Goal: Transaction & Acquisition: Purchase product/service

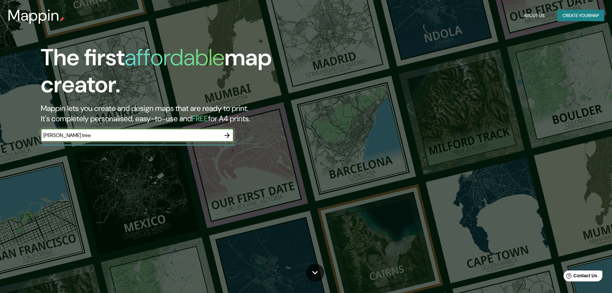
type input "[PERSON_NAME] tree"
click at [227, 134] on icon "button" at bounding box center [227, 135] width 8 height 8
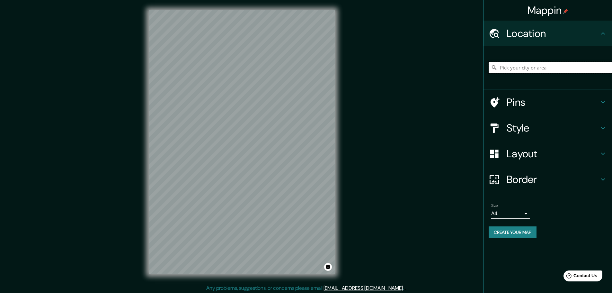
click at [556, 64] on input "Pick your city or area" at bounding box center [550, 68] width 123 height 12
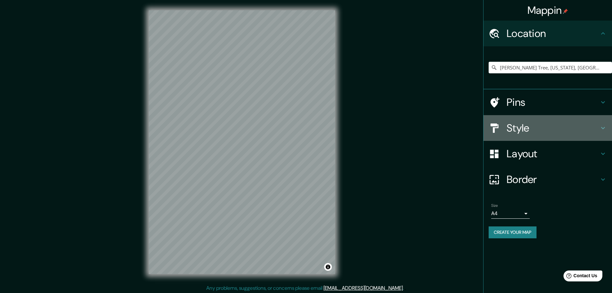
click at [552, 125] on h4 "Style" at bounding box center [553, 127] width 93 height 13
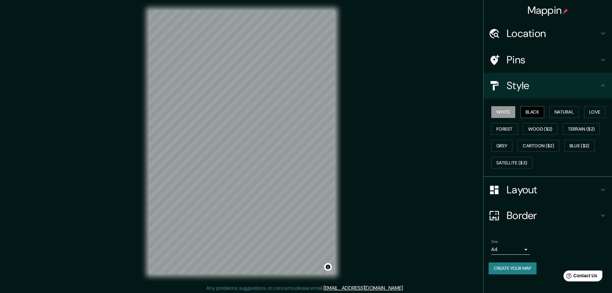
click at [536, 111] on button "Black" at bounding box center [533, 112] width 24 height 12
click at [575, 111] on button "Natural" at bounding box center [565, 112] width 30 height 12
click at [596, 112] on button "Love" at bounding box center [594, 112] width 21 height 12
click at [511, 127] on button "Forest" at bounding box center [504, 129] width 27 height 12
click at [507, 114] on button "White" at bounding box center [503, 112] width 24 height 12
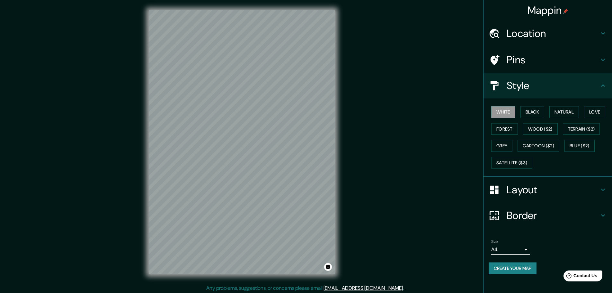
click at [142, 167] on div "© Mapbox © OpenStreetMap Improve this map" at bounding box center [242, 142] width 207 height 284
click at [545, 28] on h4 "Location" at bounding box center [553, 33] width 93 height 13
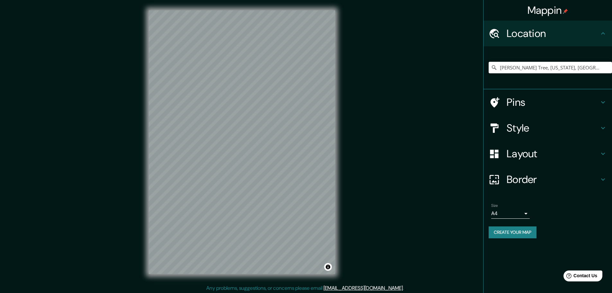
drag, startPoint x: 587, startPoint y: 71, endPoint x: 491, endPoint y: 73, distance: 95.8
click at [491, 73] on div "[PERSON_NAME] Tree, [US_STATE], [GEOGRAPHIC_DATA]" at bounding box center [550, 67] width 123 height 32
paste input "66759 [STREET_ADDRESS][PERSON_NAME]"
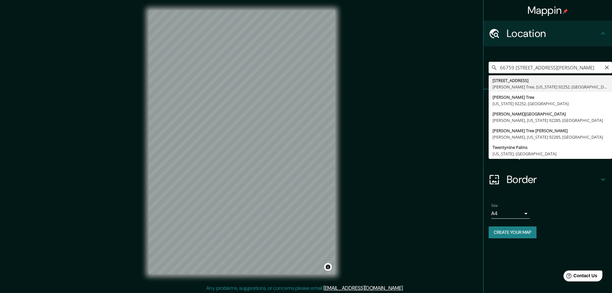
type input "66759 [STREET_ADDRESS][PERSON_NAME][US_STATE]"
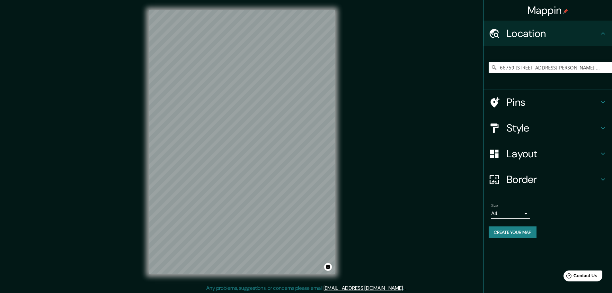
click at [549, 148] on h4 "Layout" at bounding box center [553, 153] width 93 height 13
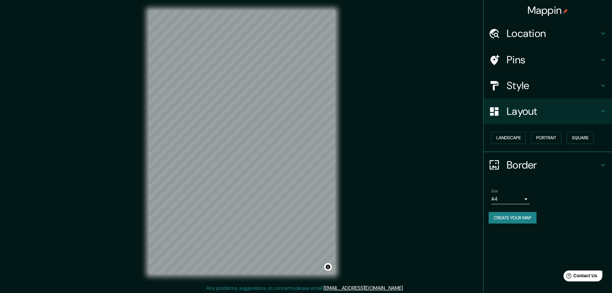
click at [553, 85] on h4 "Style" at bounding box center [553, 85] width 93 height 13
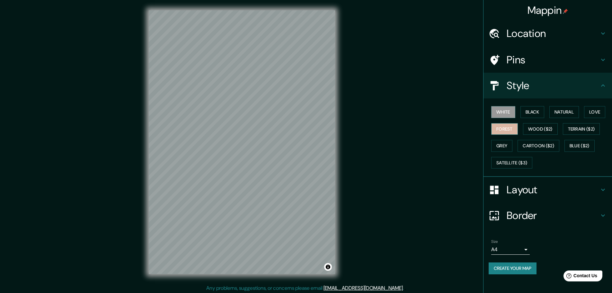
click at [512, 125] on button "Forest" at bounding box center [504, 129] width 27 height 12
click at [571, 112] on button "Natural" at bounding box center [565, 112] width 30 height 12
click at [593, 28] on h4 "Location" at bounding box center [553, 33] width 93 height 13
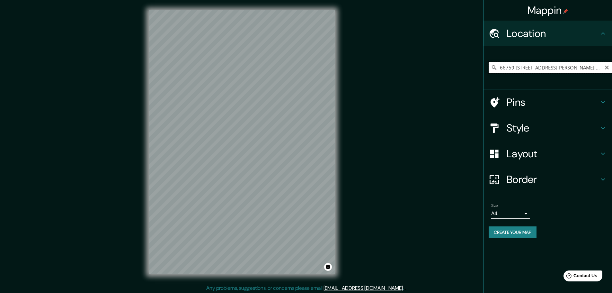
scroll to position [0, 14]
drag, startPoint x: 600, startPoint y: 67, endPoint x: 560, endPoint y: 69, distance: 39.9
click at [560, 69] on input "66759 [STREET_ADDRESS][PERSON_NAME][US_STATE]" at bounding box center [550, 68] width 123 height 12
click at [609, 67] on icon "Clear" at bounding box center [607, 67] width 5 height 5
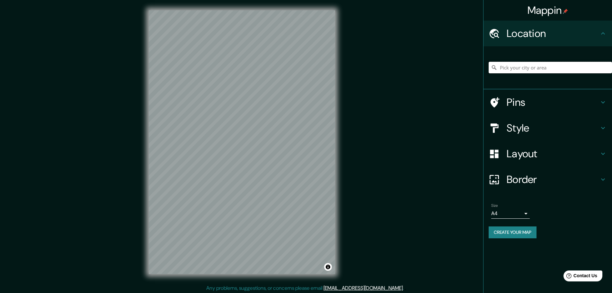
click at [559, 67] on input "Pick your city or area" at bounding box center [550, 68] width 123 height 12
paste input "66759 [STREET_ADDRESS][PERSON_NAME]"
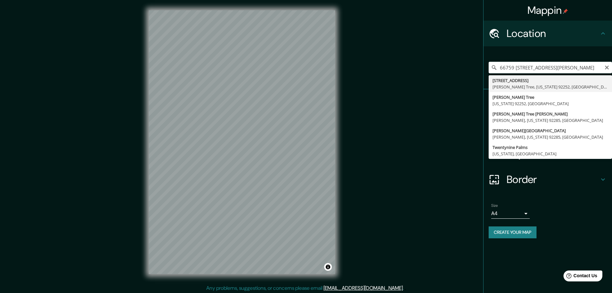
type input "66759 [STREET_ADDRESS][PERSON_NAME][US_STATE]"
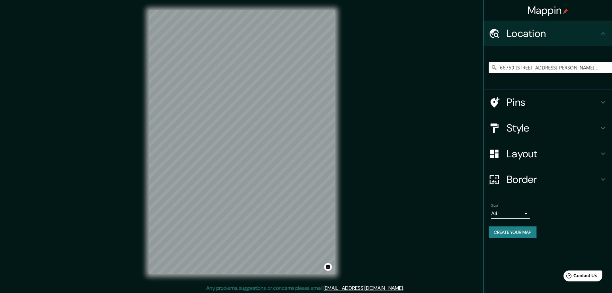
click at [533, 147] on div "Layout" at bounding box center [548, 154] width 129 height 26
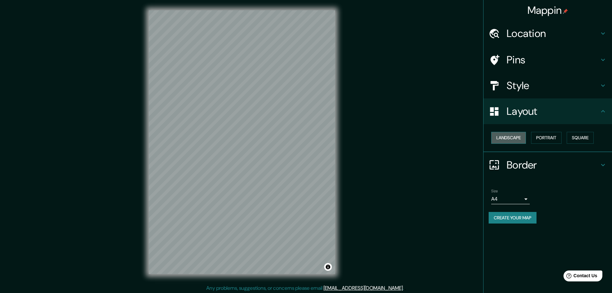
click at [519, 136] on button "Landscape" at bounding box center [508, 138] width 35 height 12
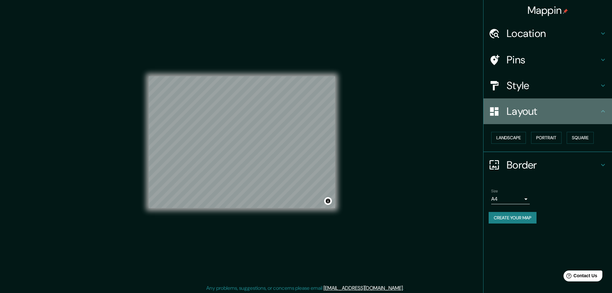
click at [535, 114] on h4 "Layout" at bounding box center [553, 111] width 93 height 13
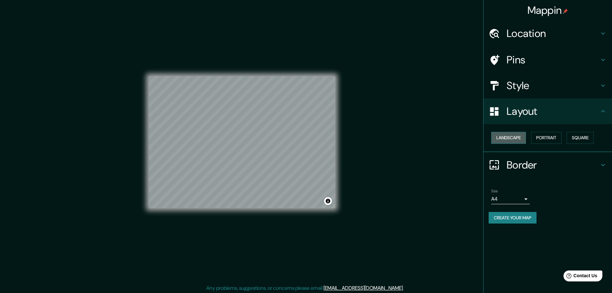
click at [523, 139] on button "Landscape" at bounding box center [508, 138] width 35 height 12
click at [538, 138] on button "Portrait" at bounding box center [546, 138] width 31 height 12
